Goal: Information Seeking & Learning: Learn about a topic

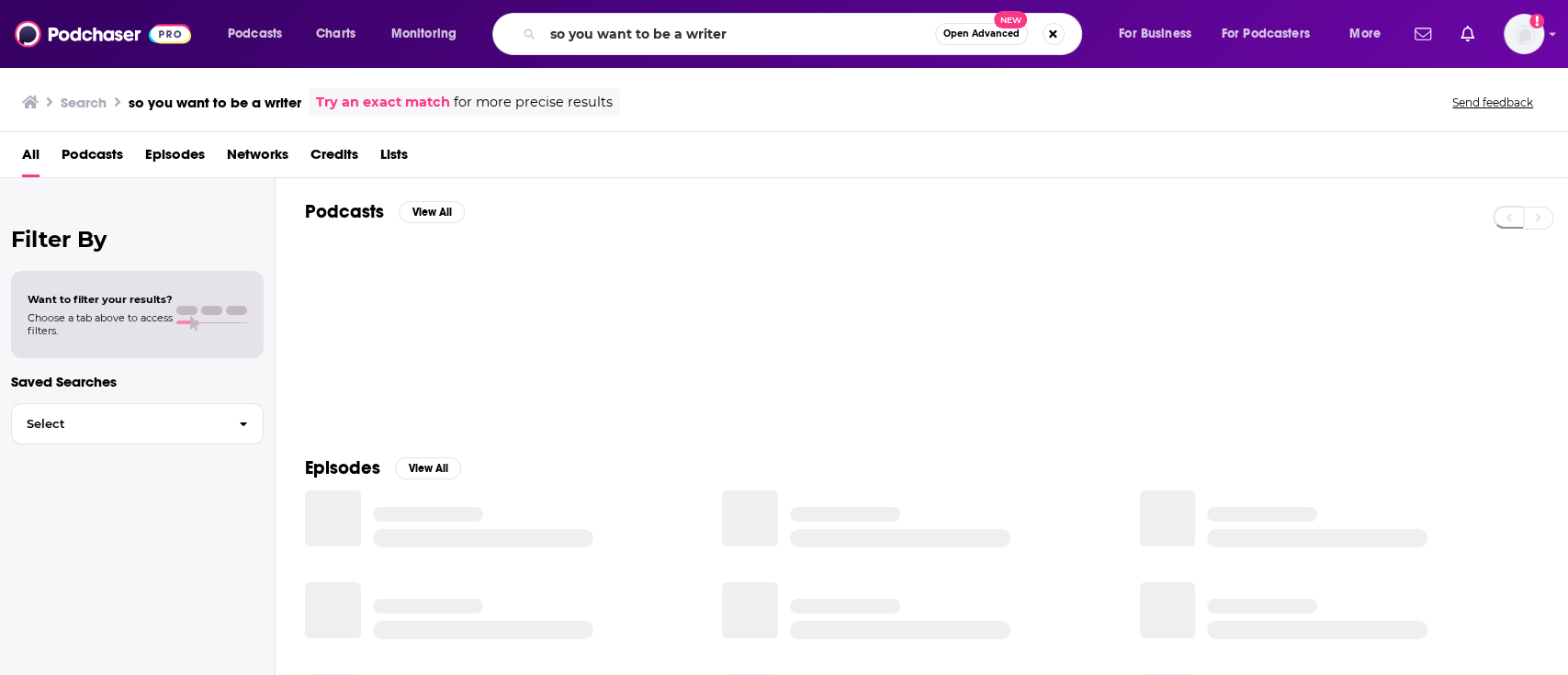
drag, startPoint x: 755, startPoint y: 42, endPoint x: 522, endPoint y: 30, distance: 233.3
click at [522, 30] on div "so you want to be a writer Open Advanced New" at bounding box center [787, 34] width 589 height 42
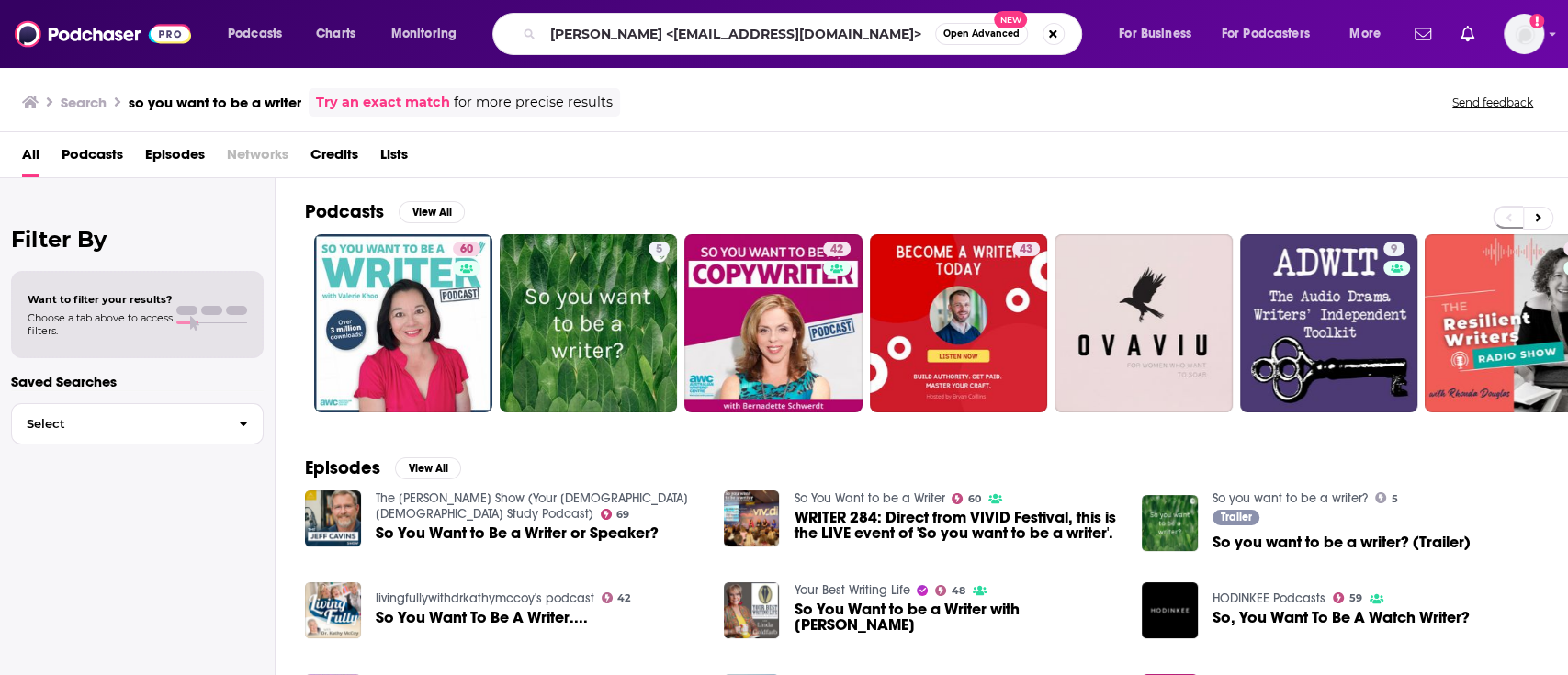
drag, startPoint x: 874, startPoint y: 27, endPoint x: 519, endPoint y: 29, distance: 355.0
click at [519, 29] on div "[PERSON_NAME] <[EMAIL_ADDRESS][DOMAIN_NAME]> Open Advanced New" at bounding box center [787, 34] width 589 height 42
type input "[PERSON_NAME] and [PERSON_NAME]"
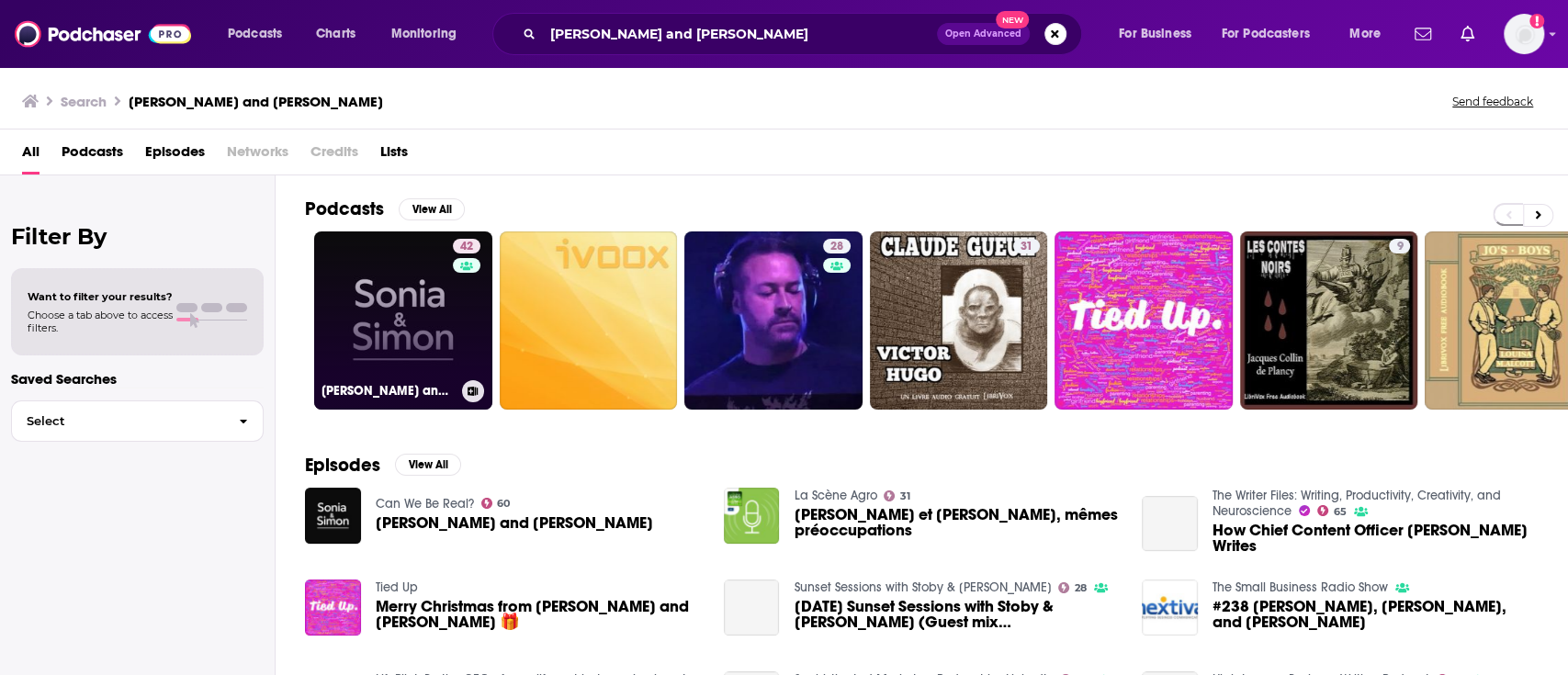
click at [392, 312] on link "42 [PERSON_NAME] and [PERSON_NAME]" at bounding box center [403, 321] width 178 height 178
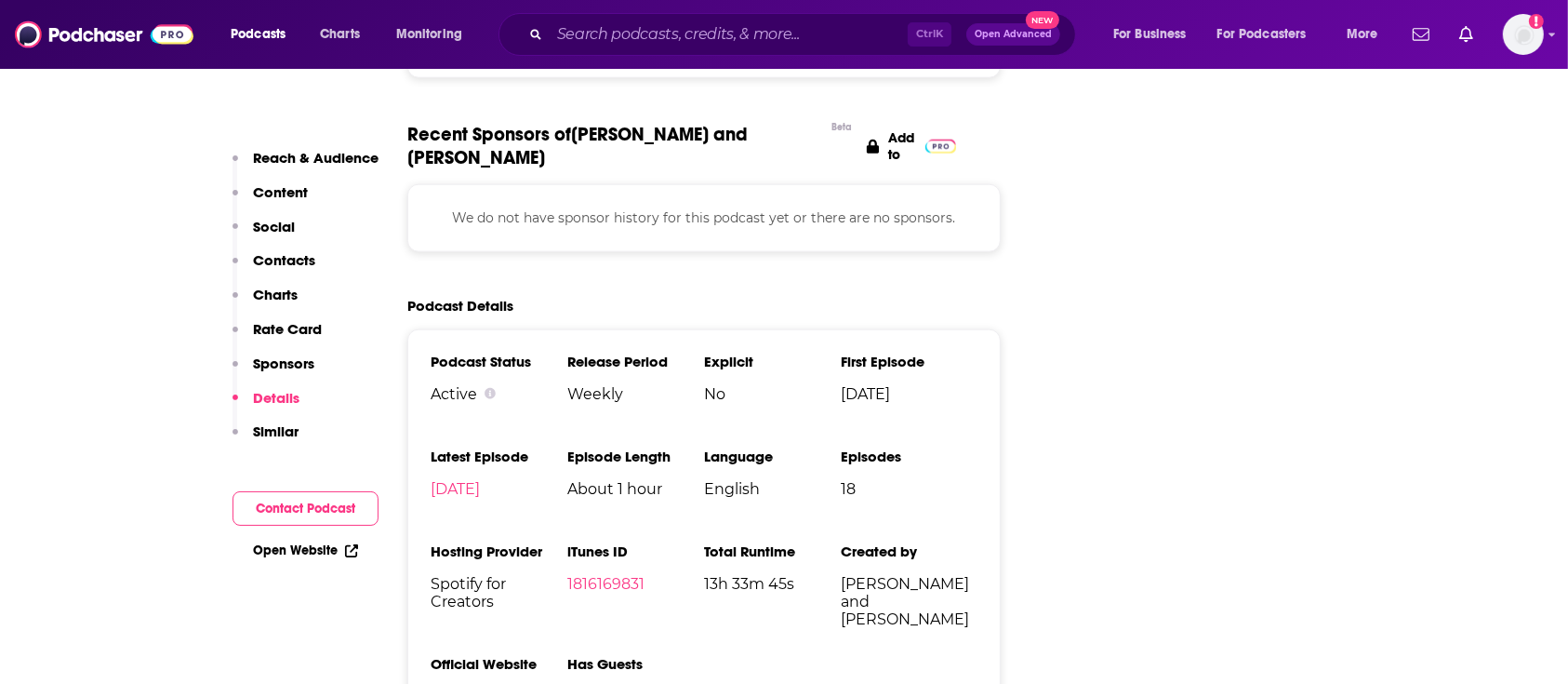
scroll to position [2233, 0]
